Goal: Information Seeking & Learning: Learn about a topic

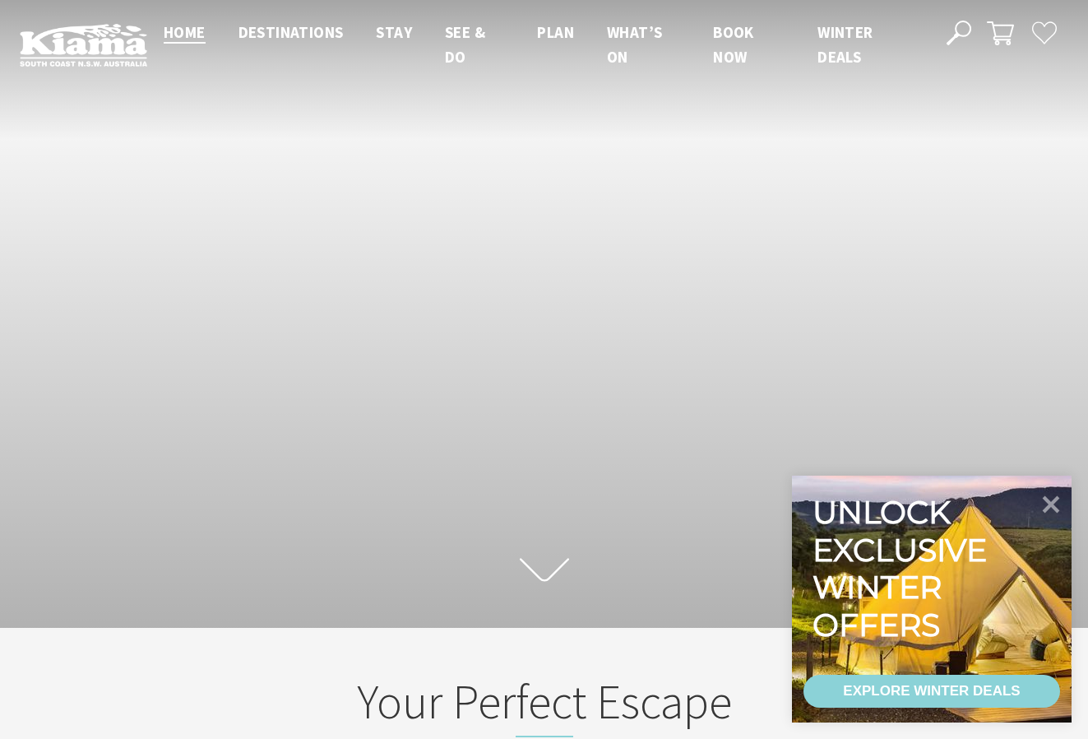
scroll to position [269, 1076]
click at [1048, 499] on icon at bounding box center [1052, 504] width 20 height 20
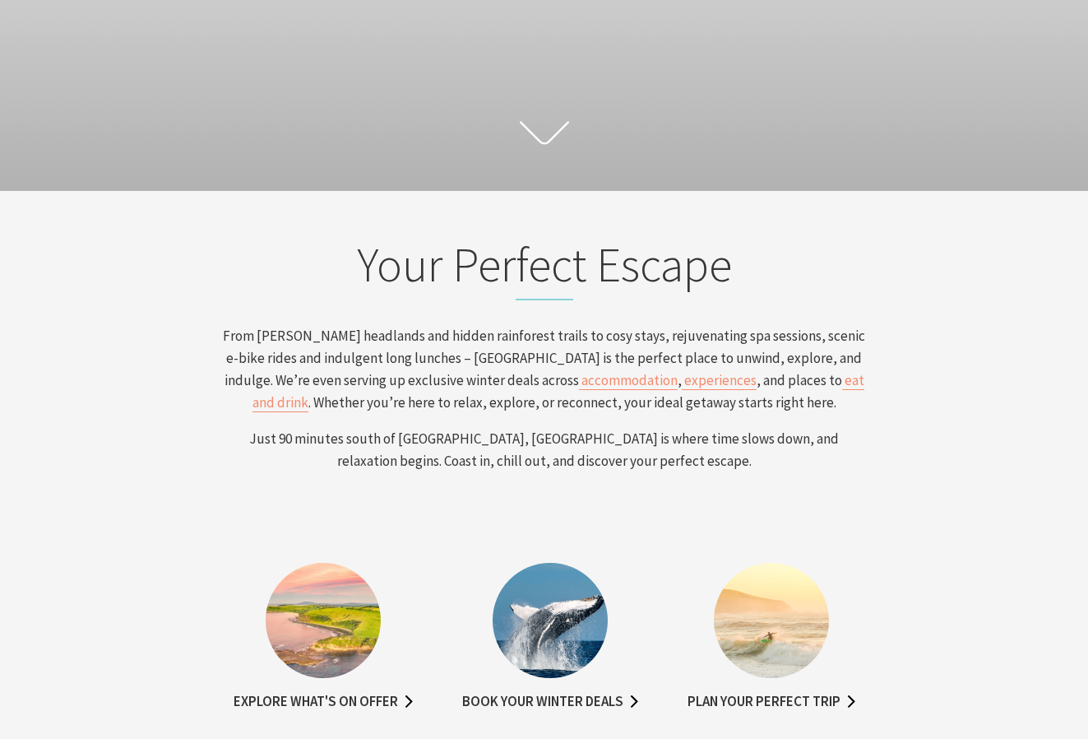
scroll to position [452, 0]
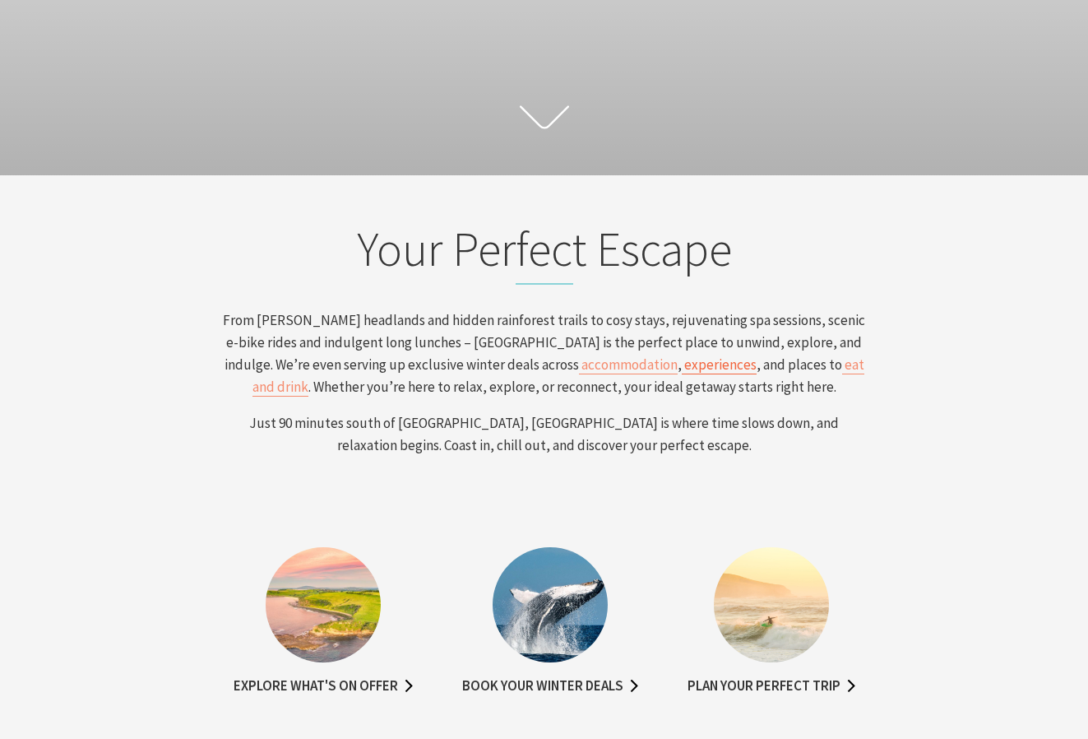
click at [684, 365] on span "experiences" at bounding box center [720, 364] width 72 height 18
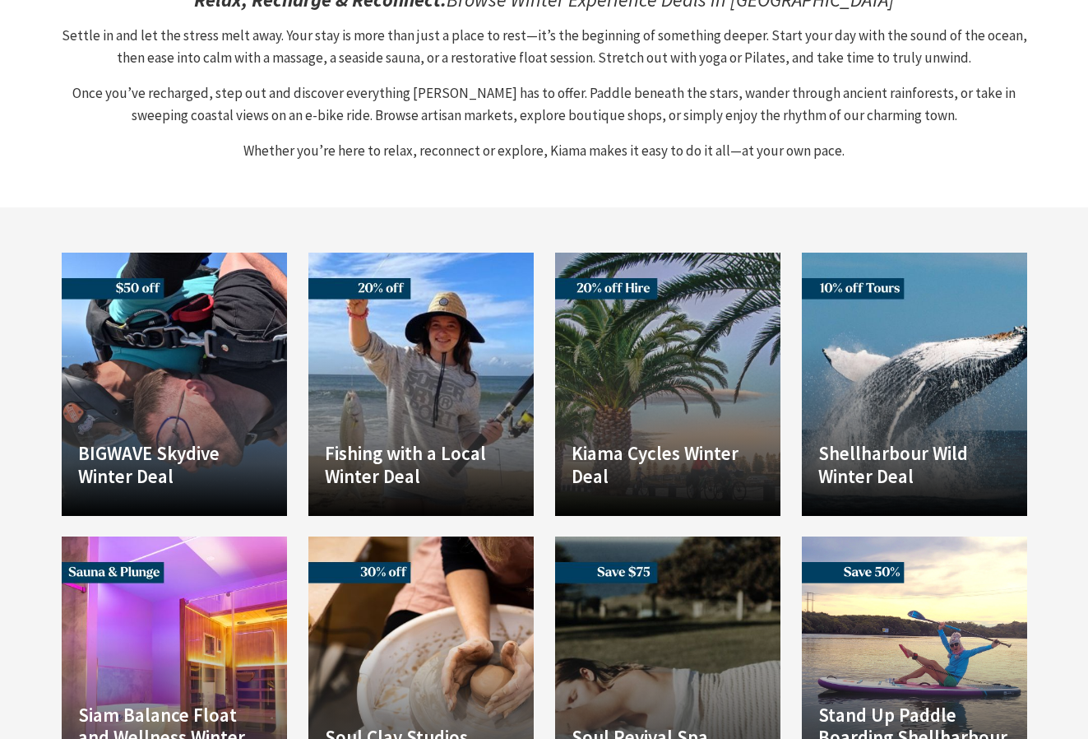
scroll to position [842, 0]
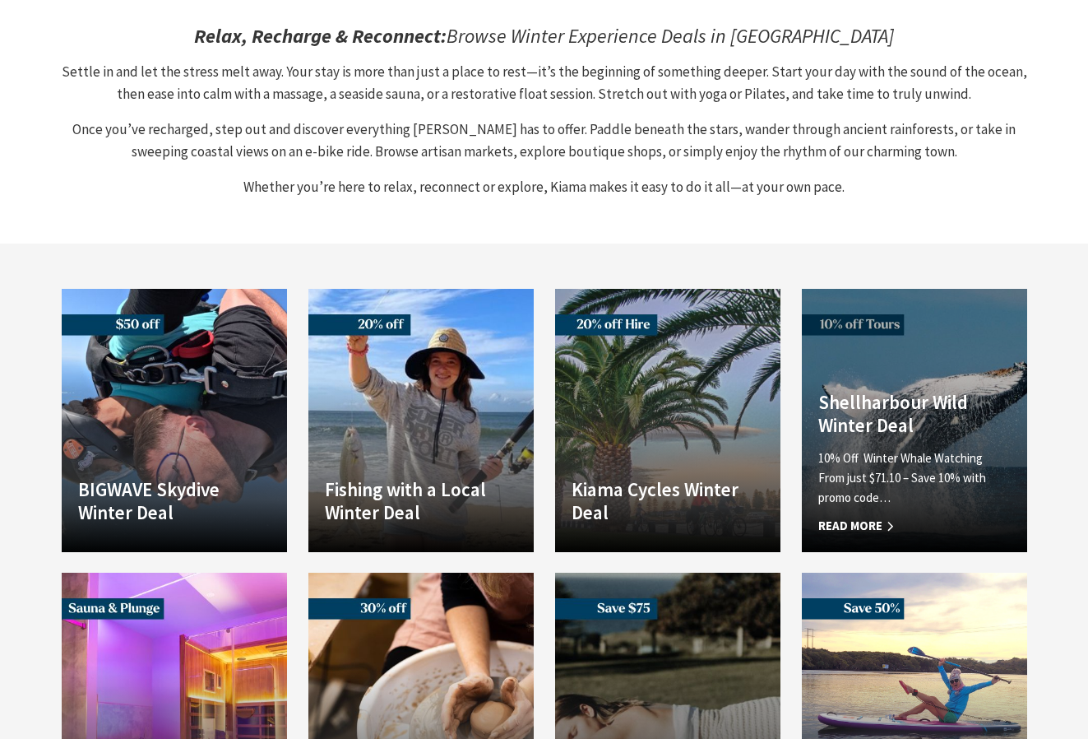
click at [860, 448] on p "10% Off Winter Whale Watching From just $71.10 – Save 10% with promo code…" at bounding box center [915, 477] width 192 height 59
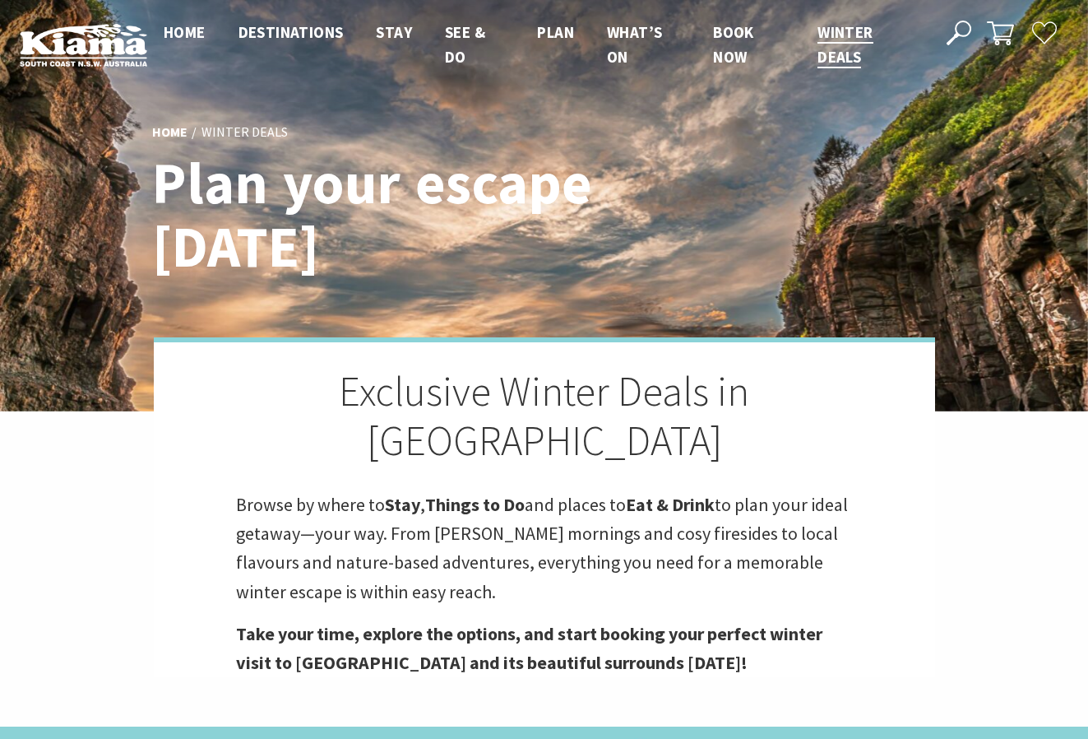
scroll to position [0, 0]
click at [180, 33] on span "Home" at bounding box center [185, 32] width 42 height 20
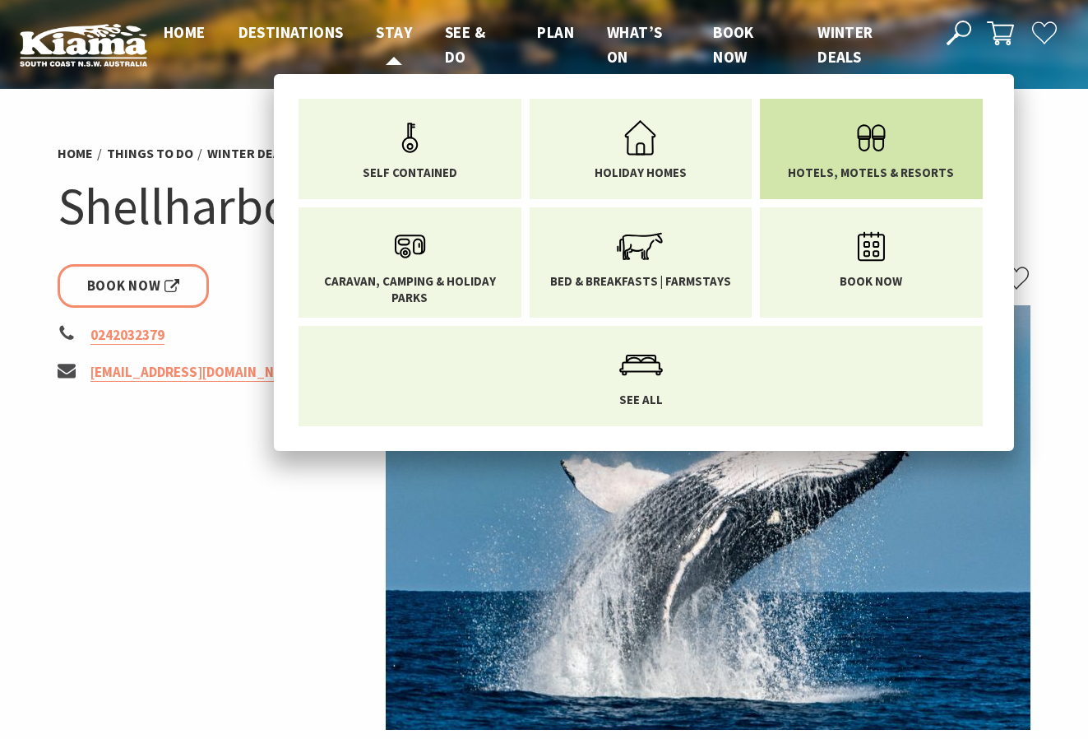
click at [877, 164] on icon "Main Menu" at bounding box center [871, 137] width 53 height 53
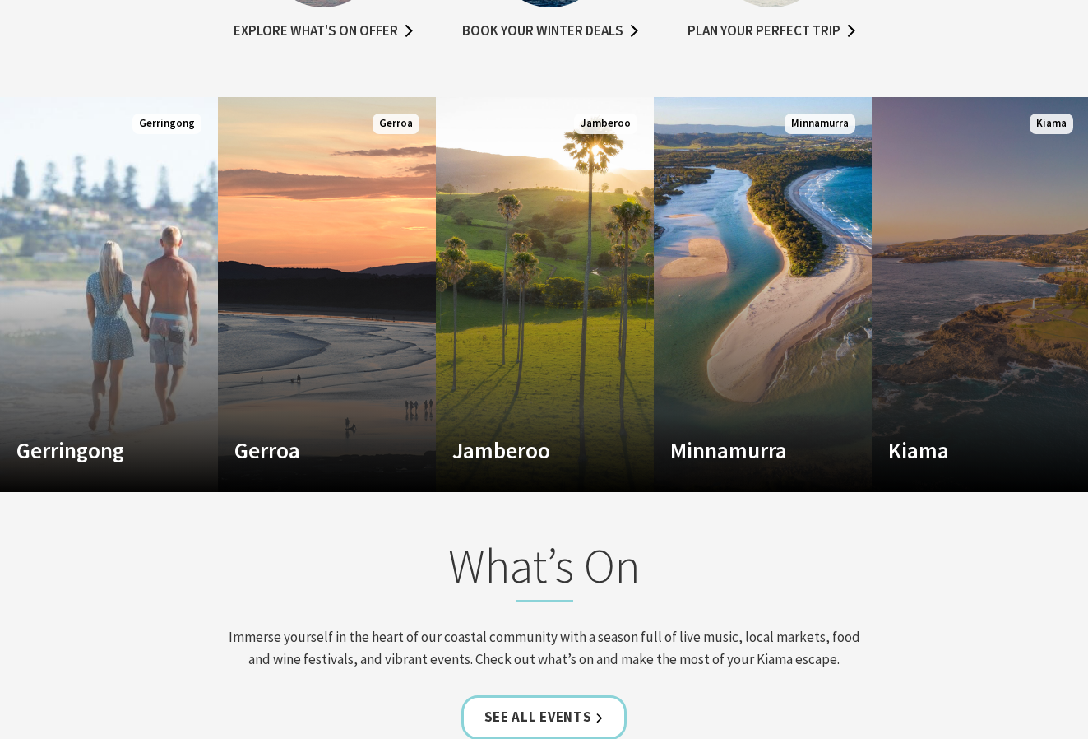
scroll to position [1109, 0]
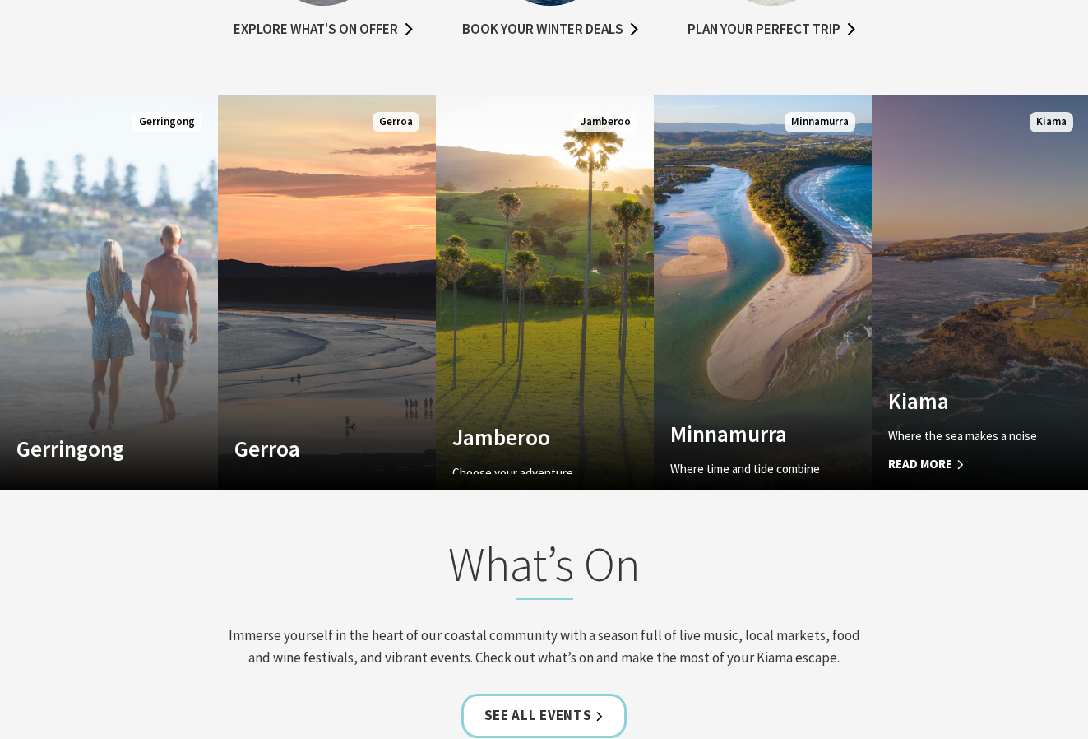
click at [983, 307] on link "Custom Image Used [GEOGRAPHIC_DATA] Where the sea makes a noise Read More [GEOG…" at bounding box center [981, 292] width 218 height 395
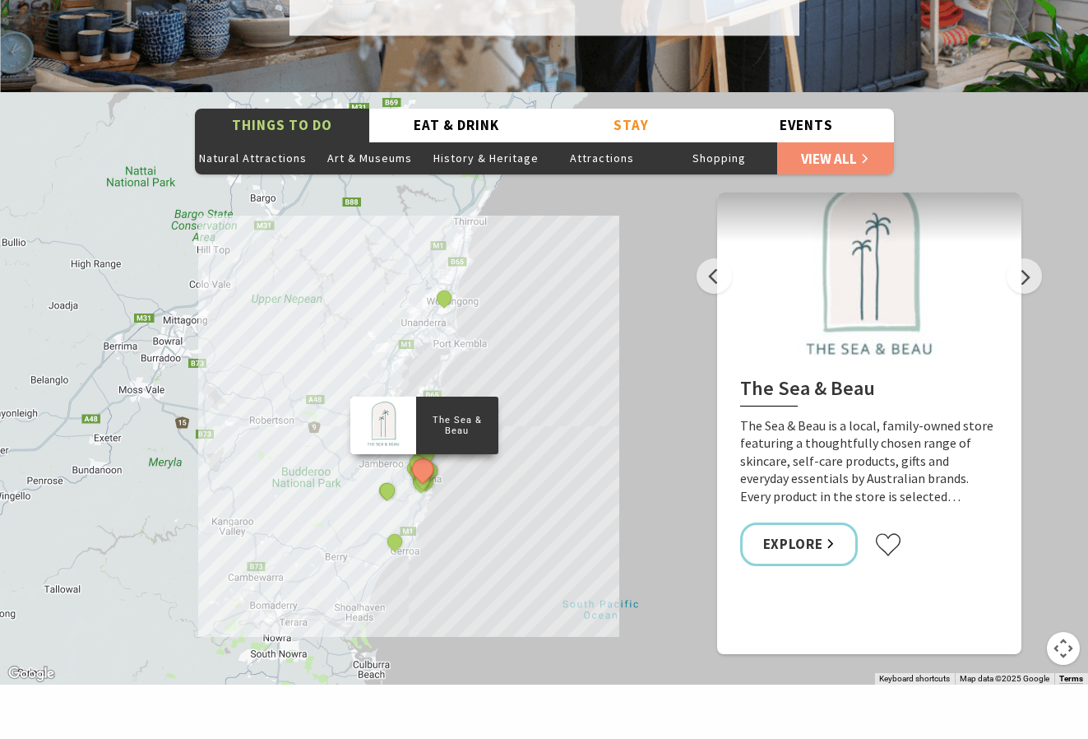
scroll to position [2930, 0]
